Goal: Task Accomplishment & Management: Manage account settings

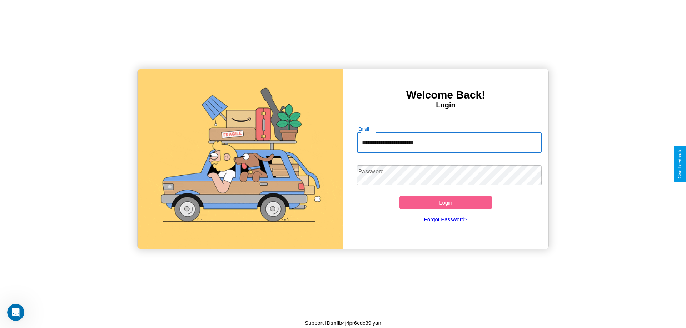
type input "**********"
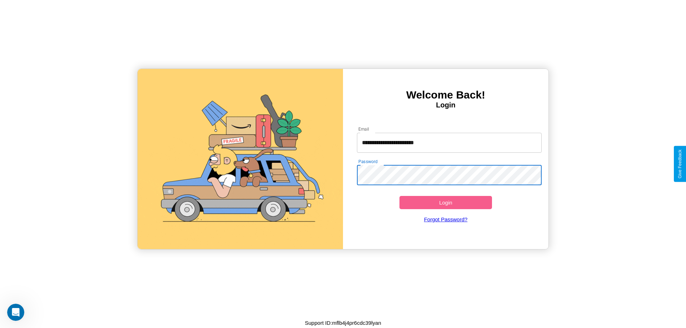
click at [445, 203] on button "Login" at bounding box center [445, 202] width 93 height 13
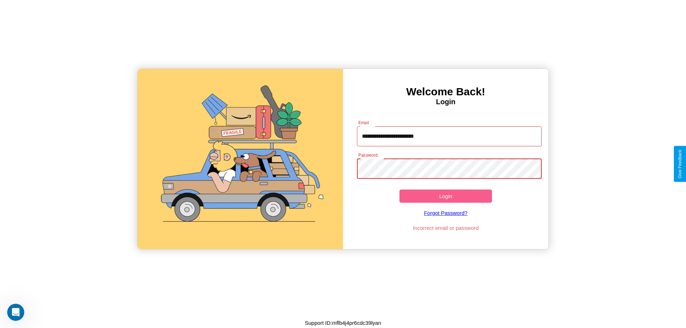
click at [445, 196] on button "Login" at bounding box center [445, 196] width 93 height 13
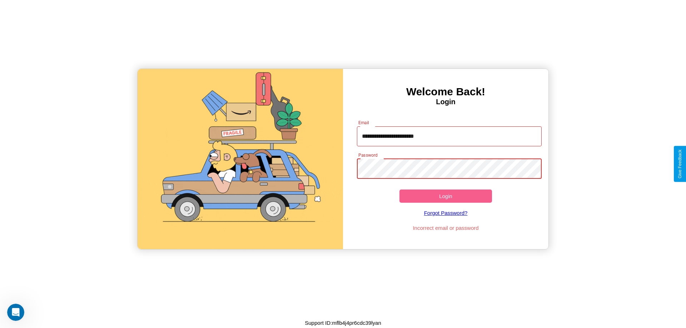
click at [445, 196] on button "Login" at bounding box center [445, 196] width 93 height 13
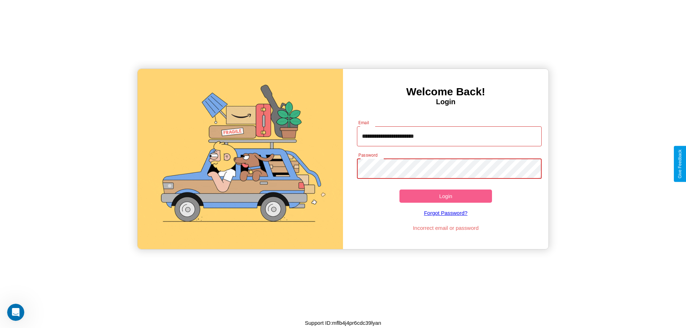
click at [445, 196] on button "Login" at bounding box center [445, 196] width 93 height 13
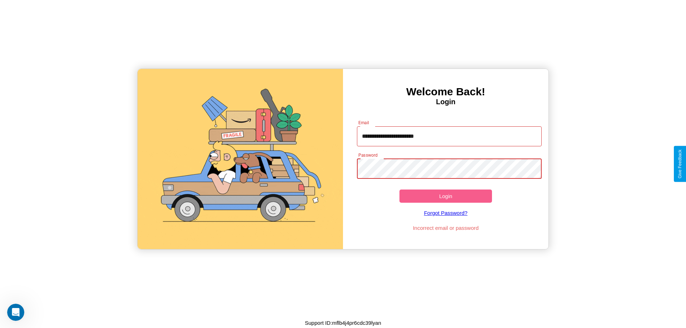
click at [445, 196] on button "Login" at bounding box center [445, 196] width 93 height 13
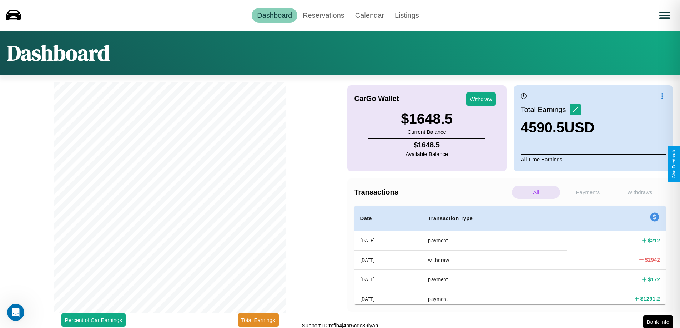
scroll to position [2, 0]
